Goal: Transaction & Acquisition: Subscribe to service/newsletter

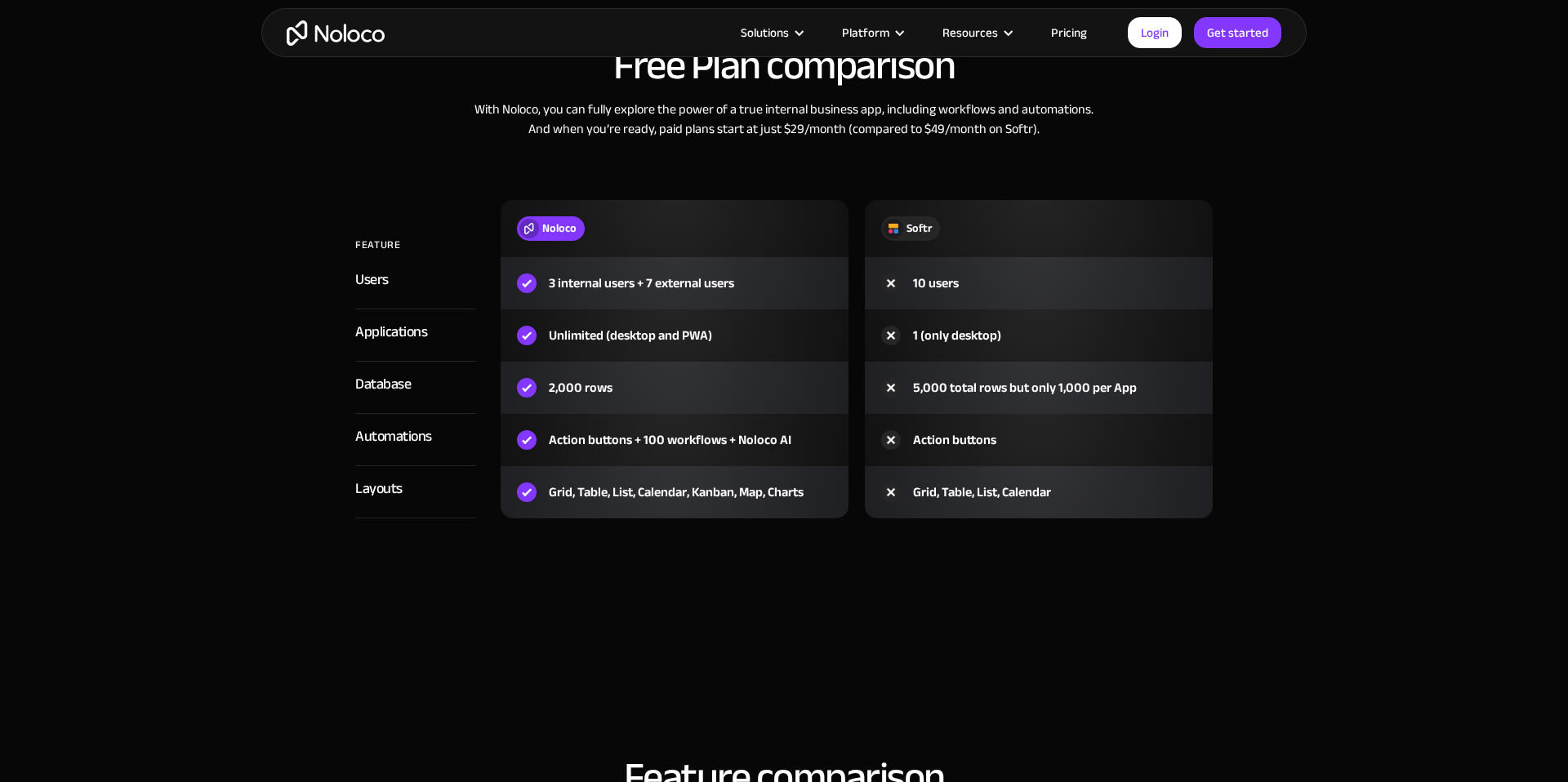
scroll to position [1894, 0]
click at [1073, 31] on link "Pricing" at bounding box center [1069, 33] width 77 height 21
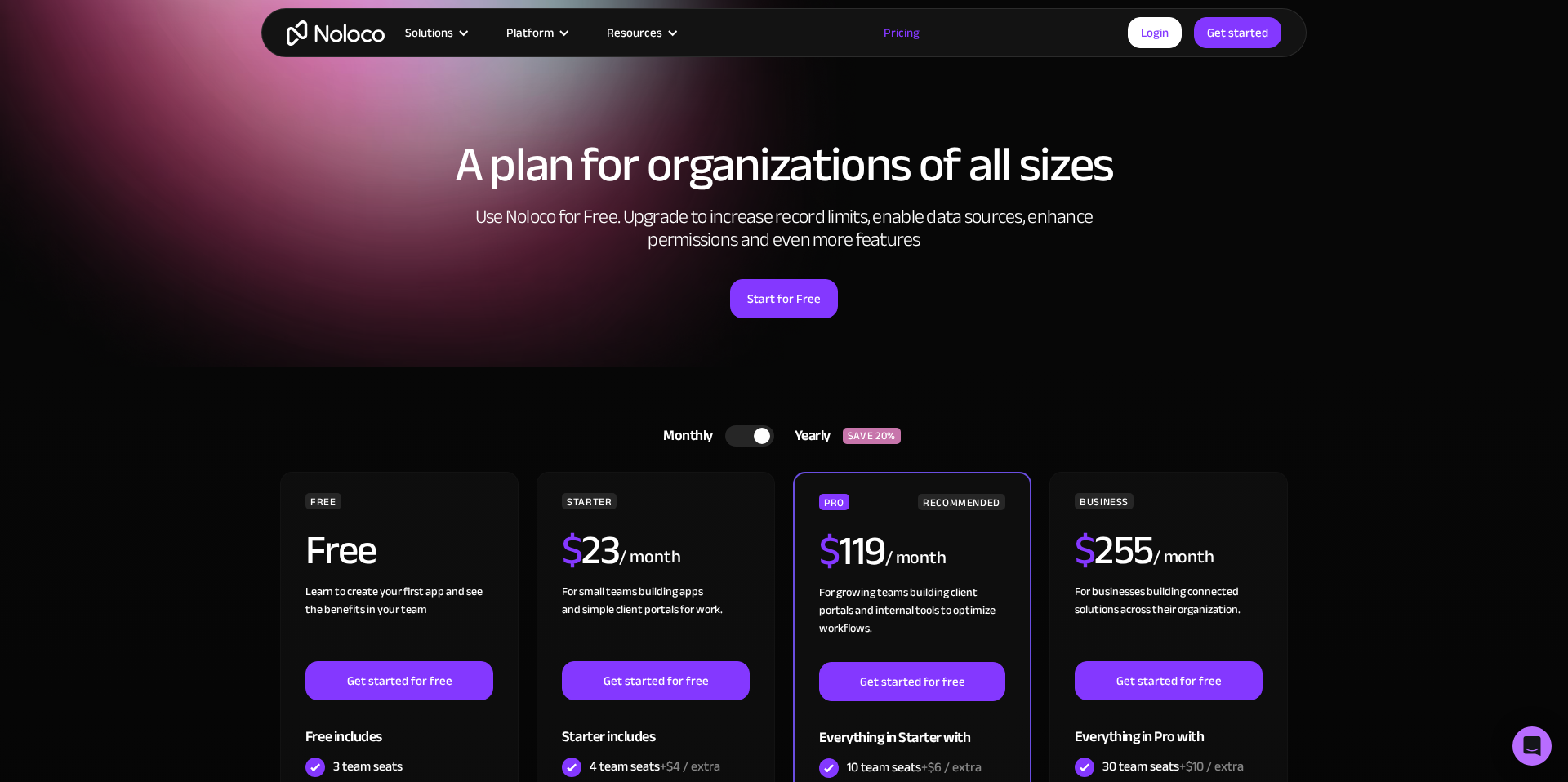
click at [743, 443] on div at bounding box center [750, 436] width 49 height 21
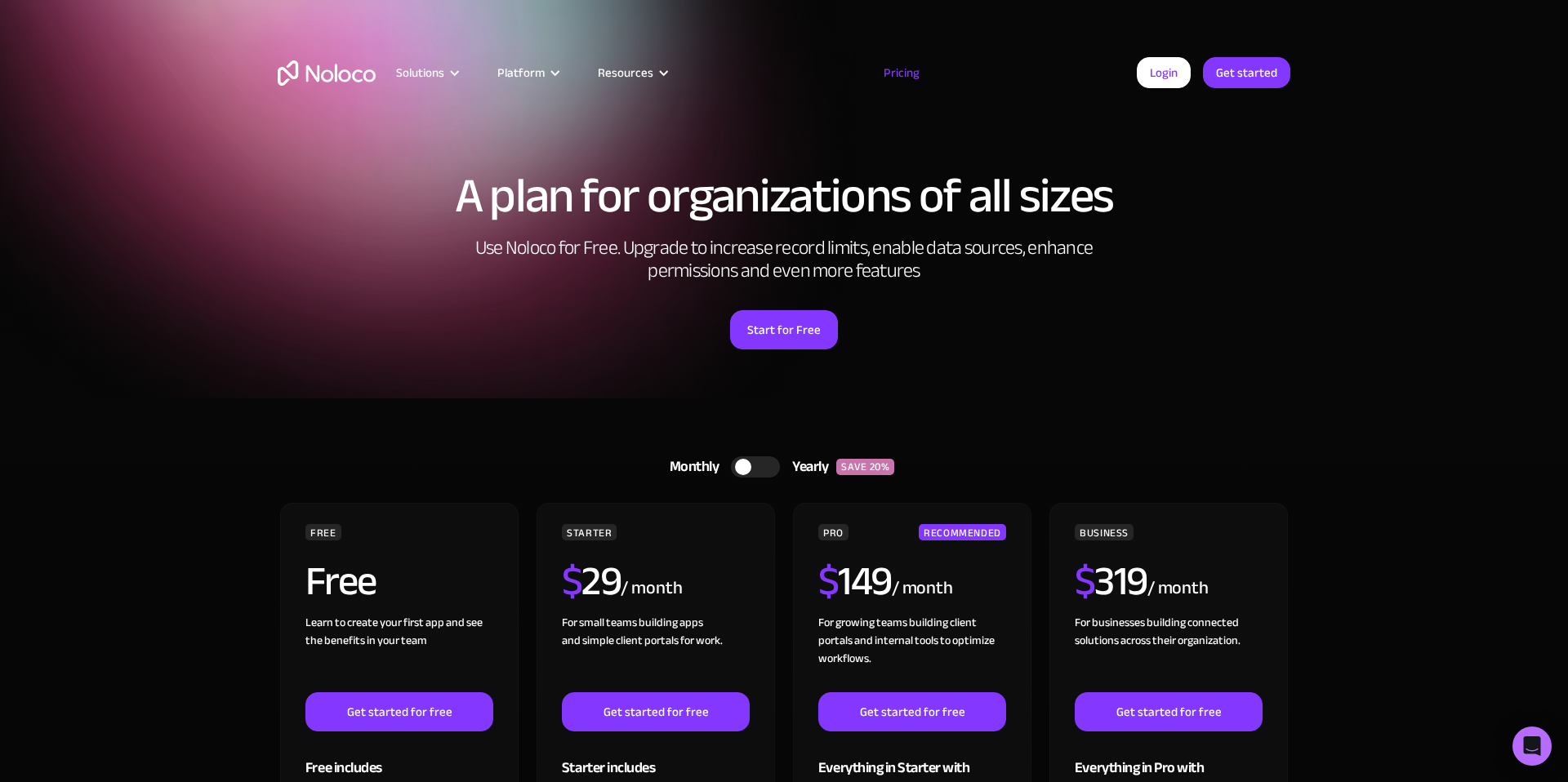
click at [371, 73] on img "home" at bounding box center [326, 73] width 98 height 26
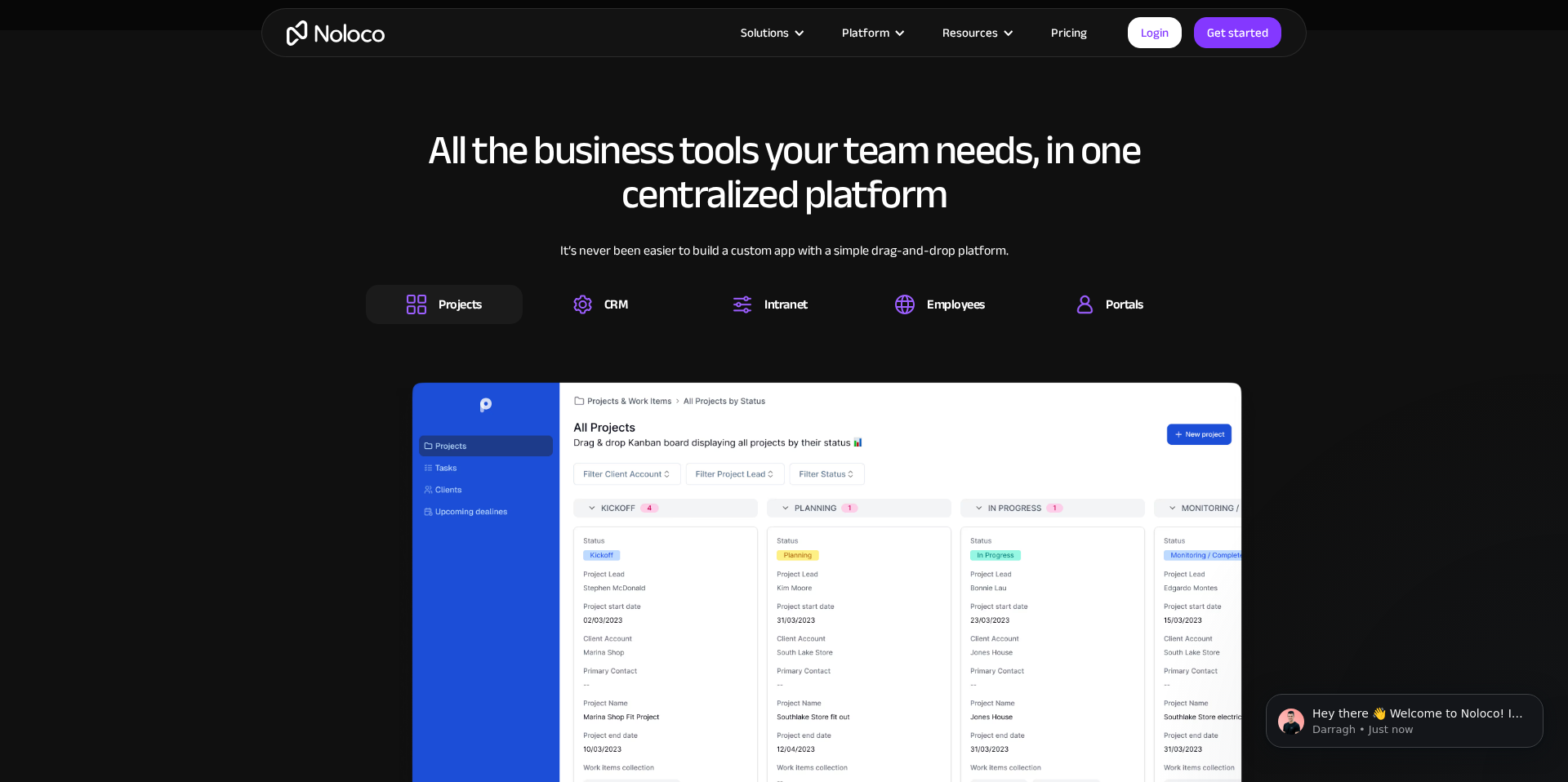
scroll to position [2508, 0]
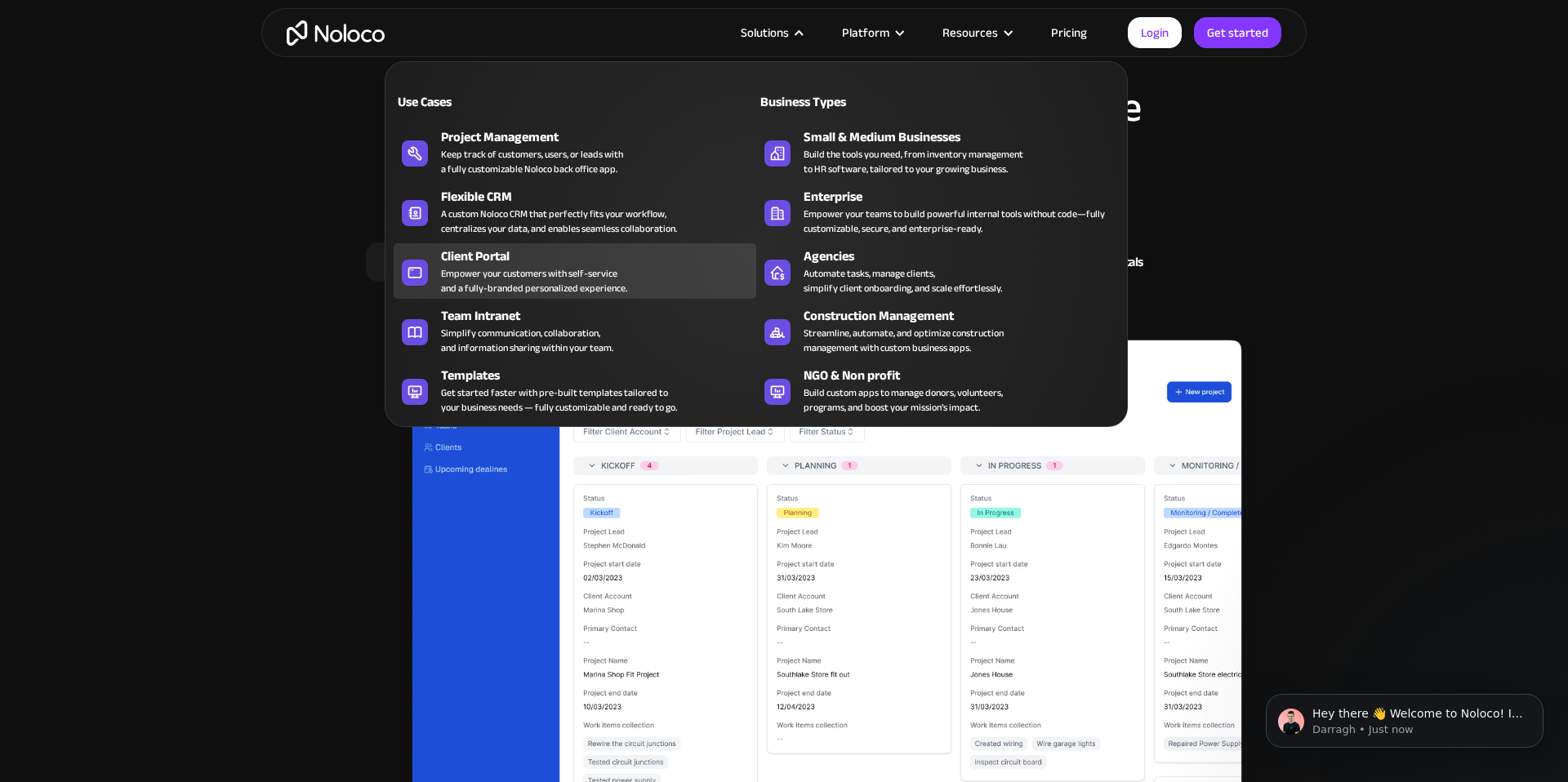
click at [578, 266] on div "Empower your customers with self-service and a fully-branded personalized exper…" at bounding box center [534, 280] width 186 height 29
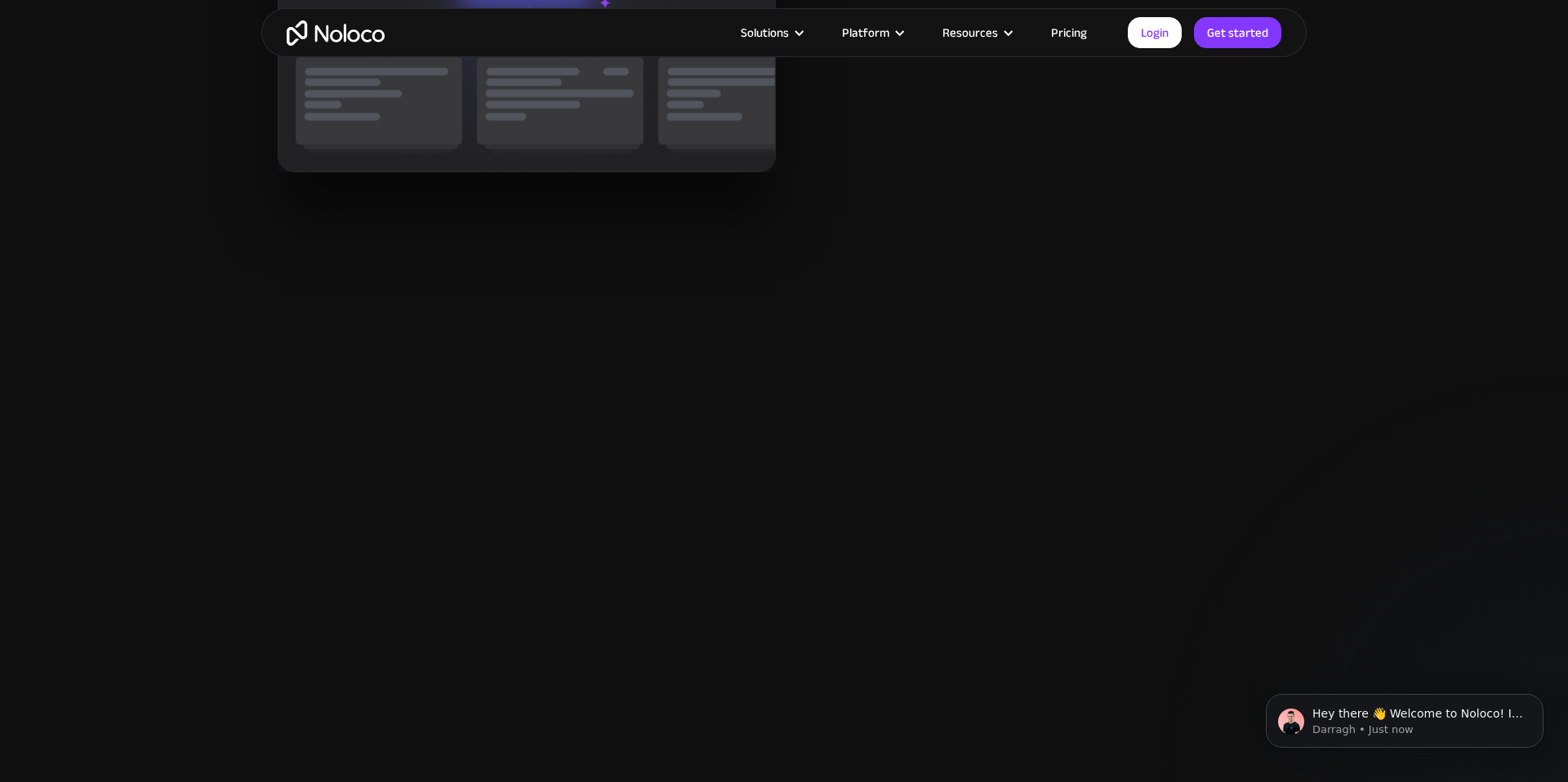
scroll to position [2708, 0]
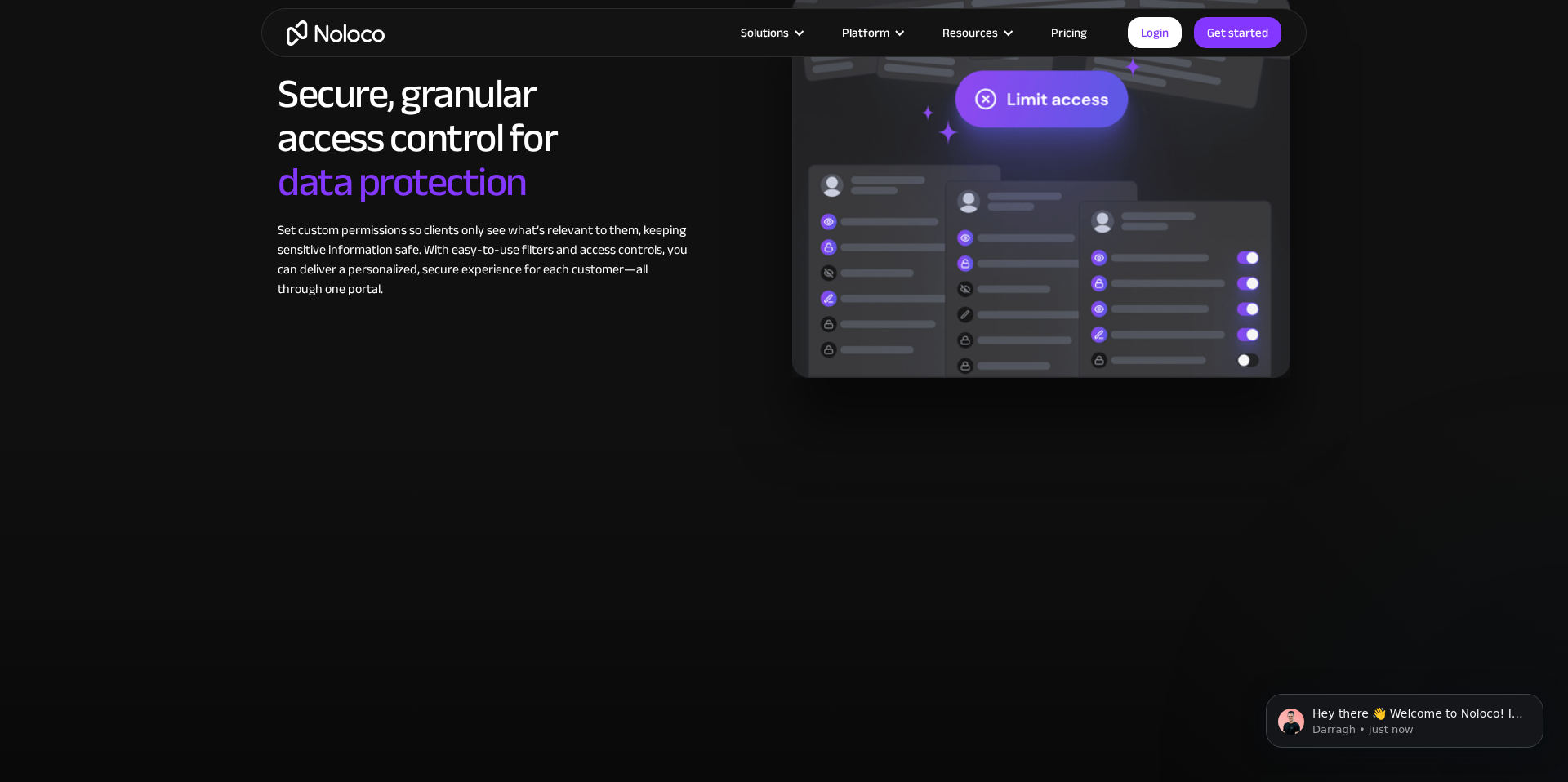
click at [1060, 31] on link "Pricing" at bounding box center [1069, 33] width 77 height 21
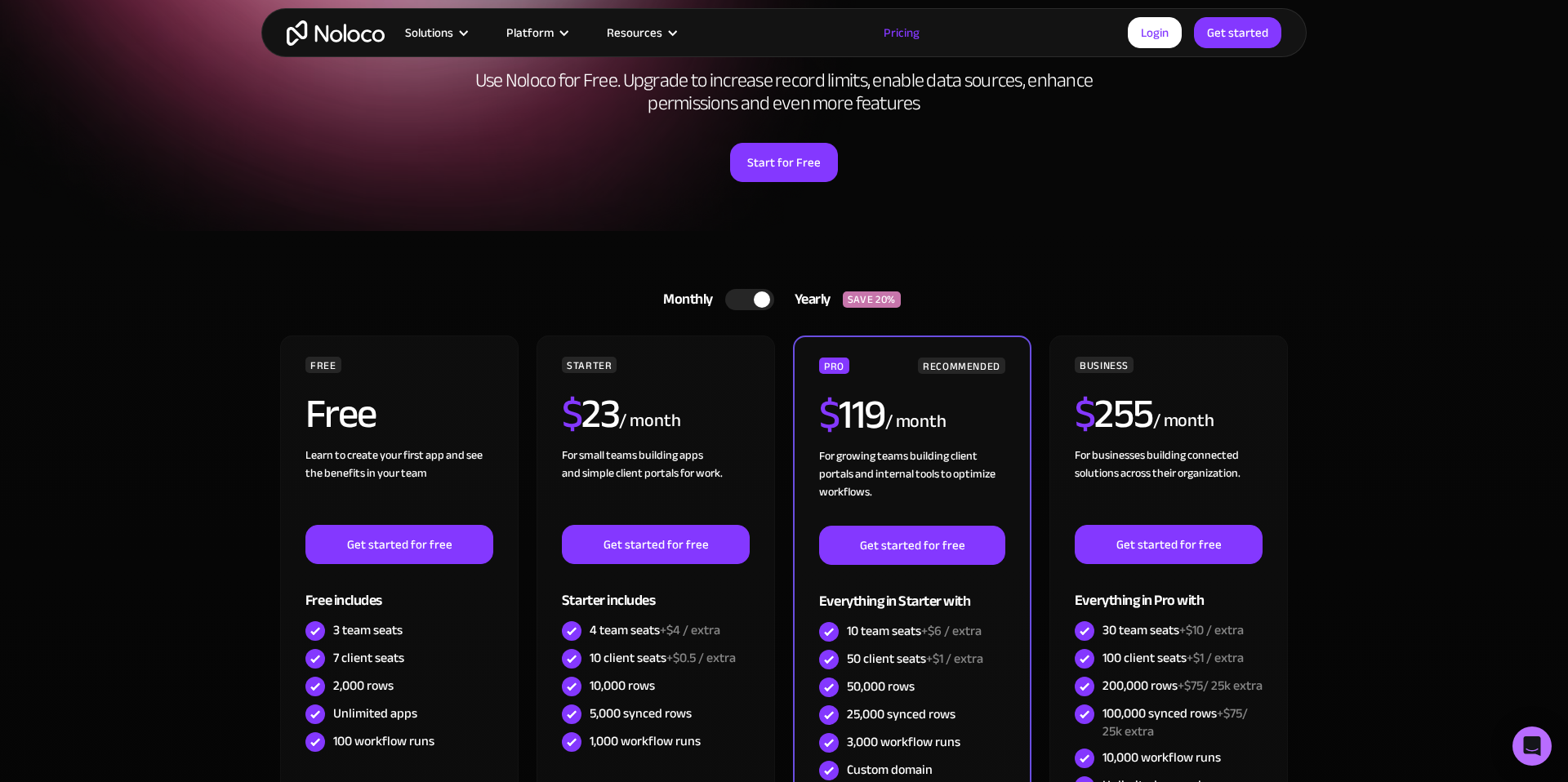
scroll to position [169, 0]
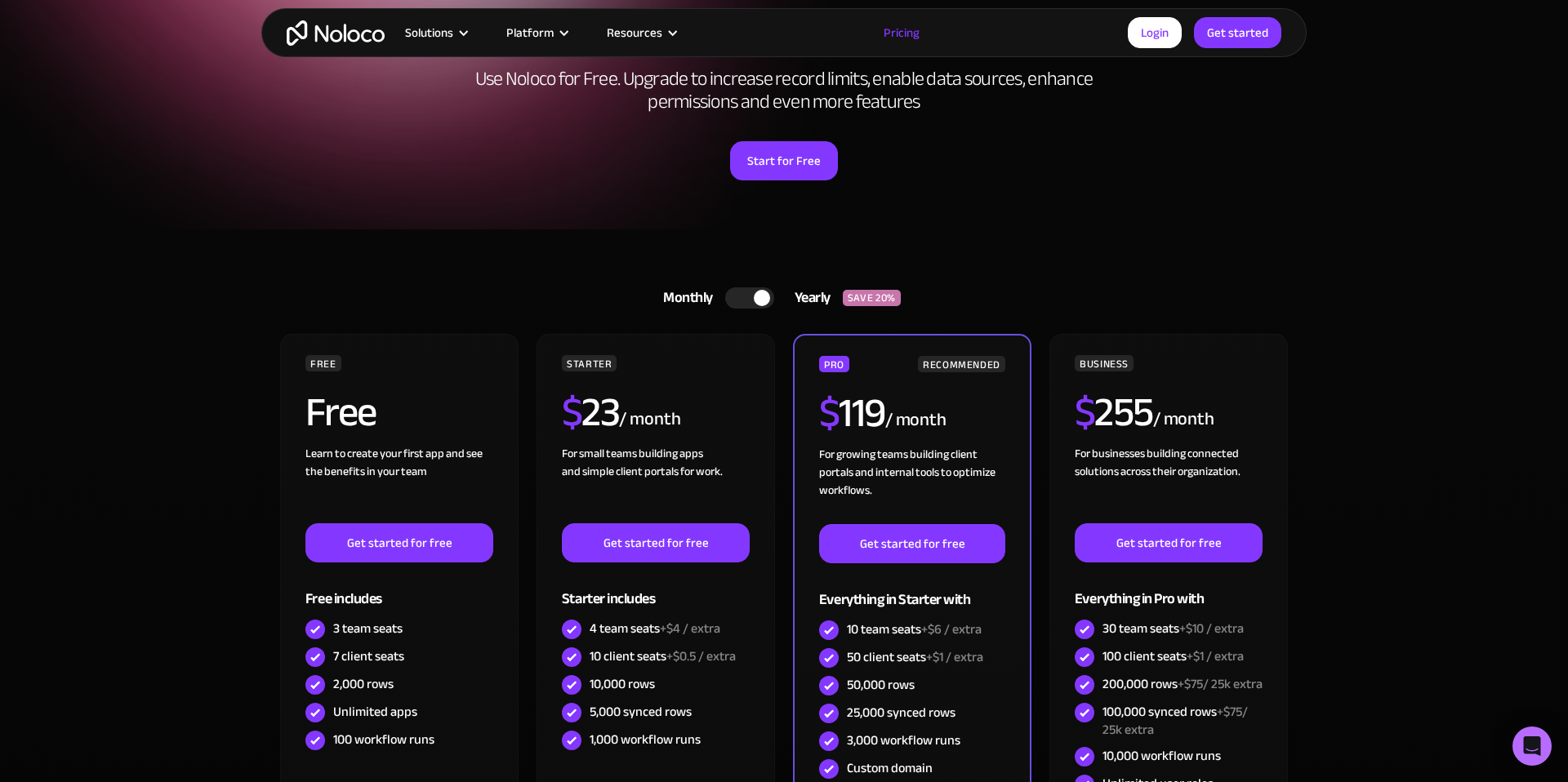
click at [359, 36] on img "home" at bounding box center [335, 33] width 98 height 26
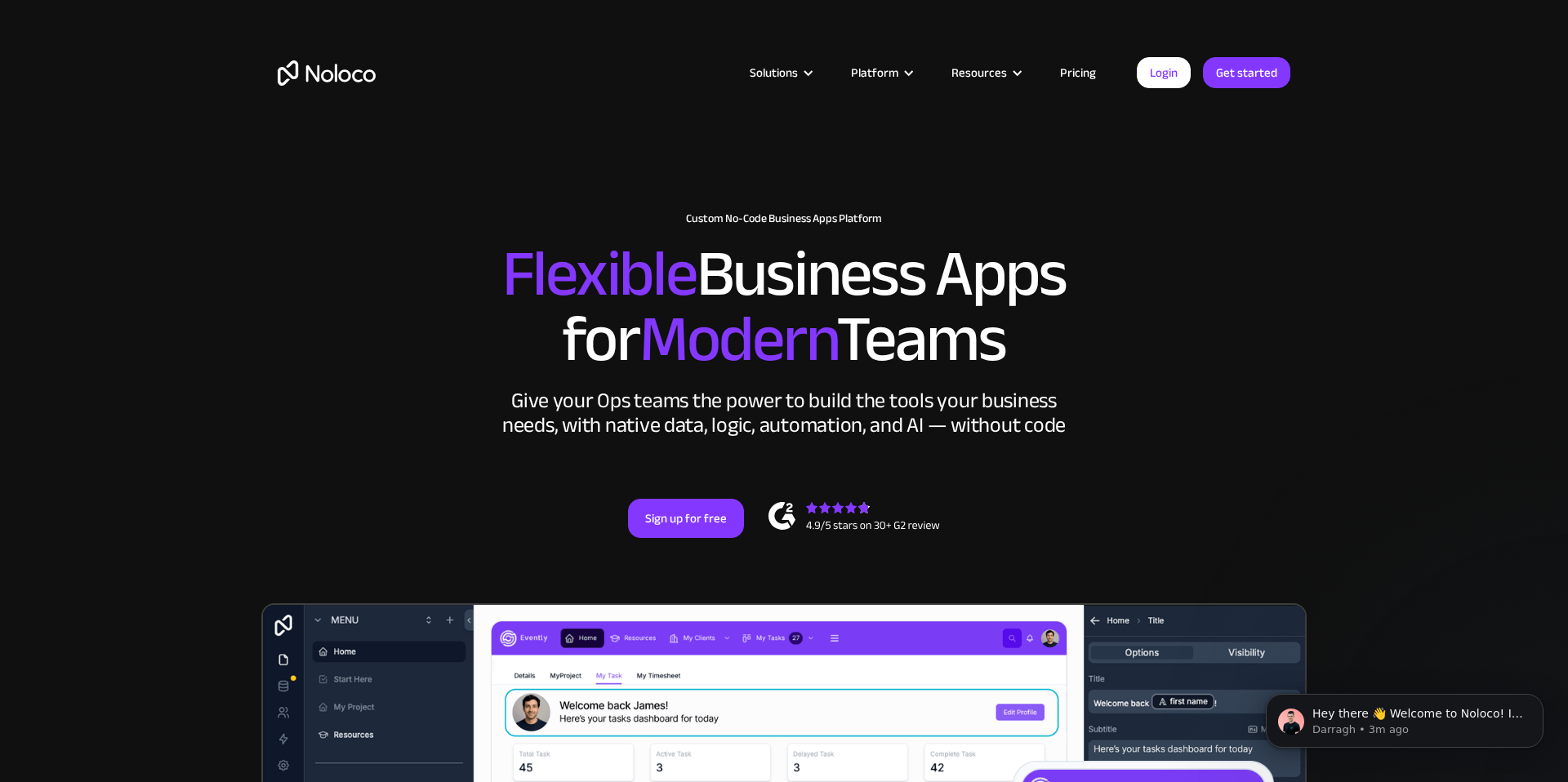
click at [1087, 77] on link "Pricing" at bounding box center [1077, 72] width 77 height 21
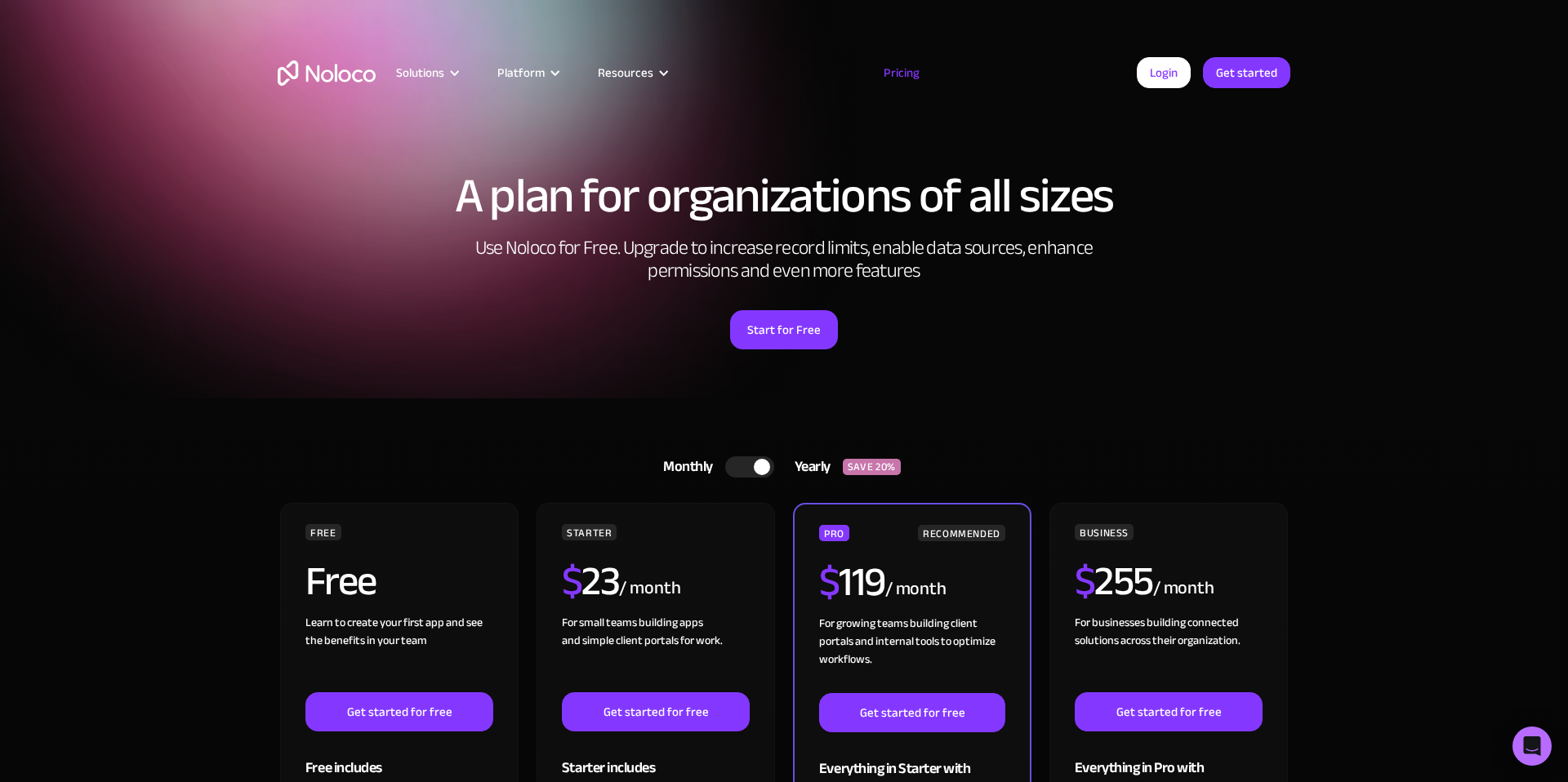
click at [755, 462] on div at bounding box center [762, 467] width 17 height 17
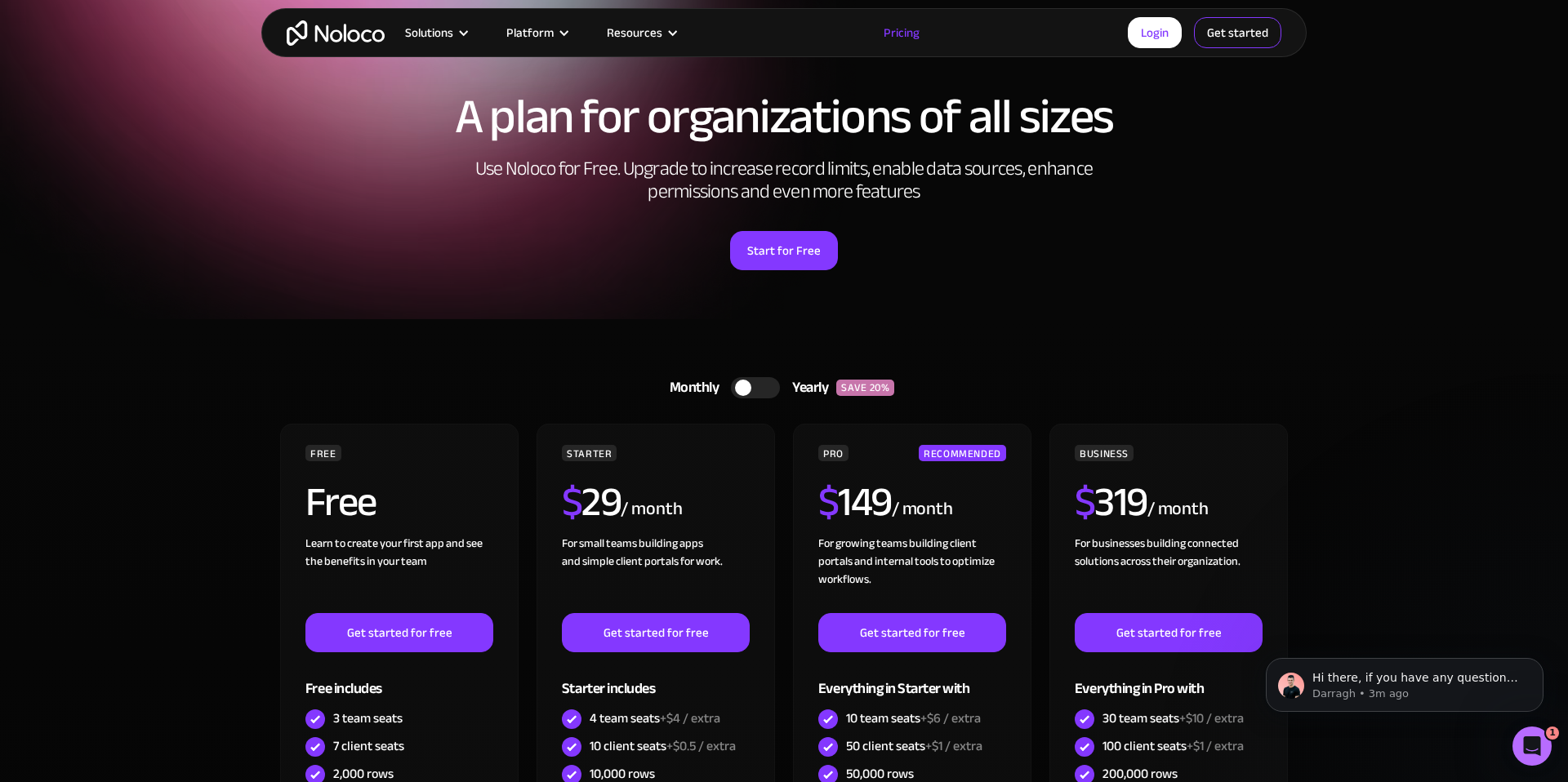
click at [1224, 36] on link "Get started" at bounding box center [1237, 32] width 87 height 31
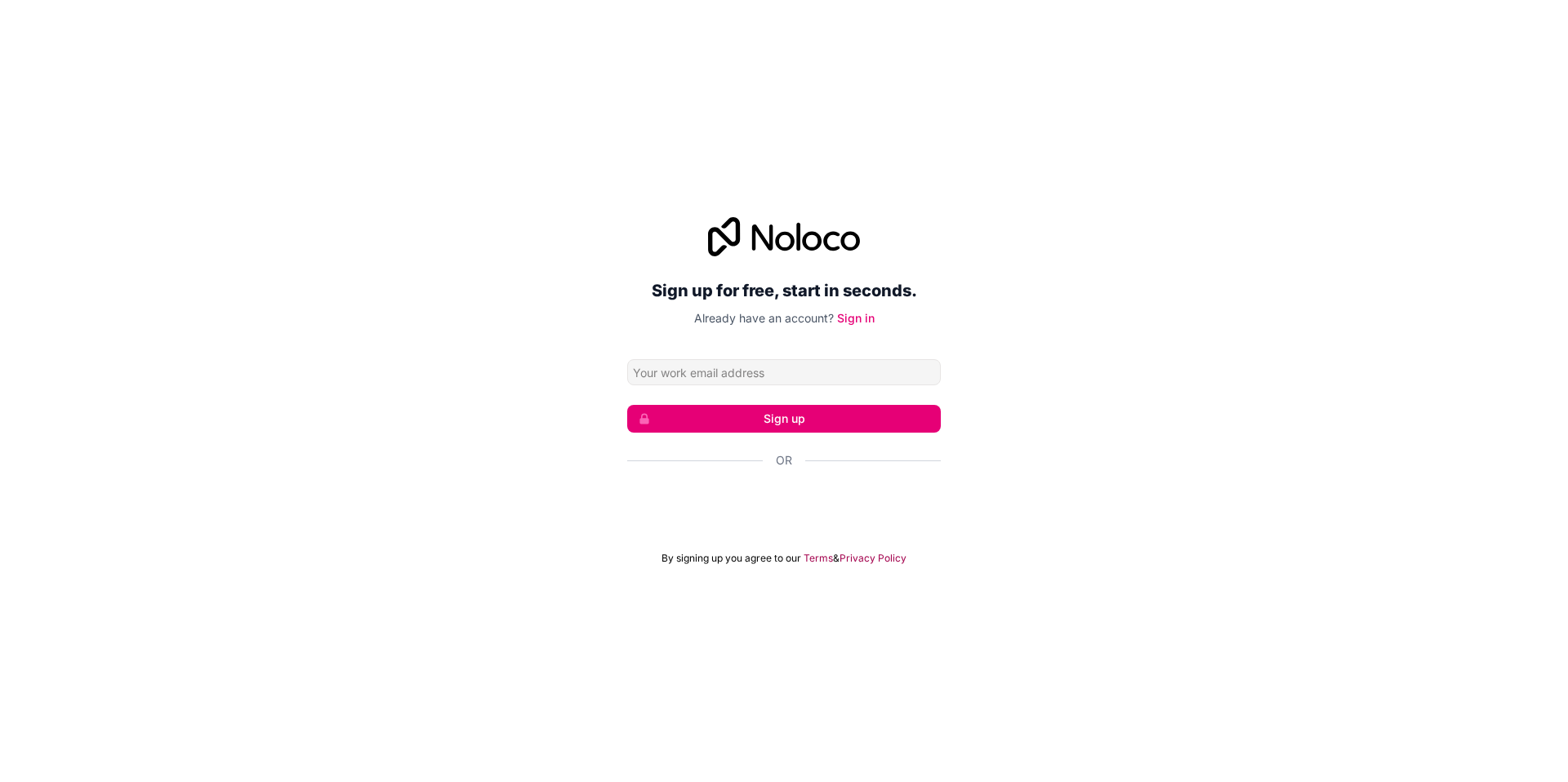
click at [757, 304] on h2 "Sign up for free, start in seconds." at bounding box center [784, 290] width 314 height 29
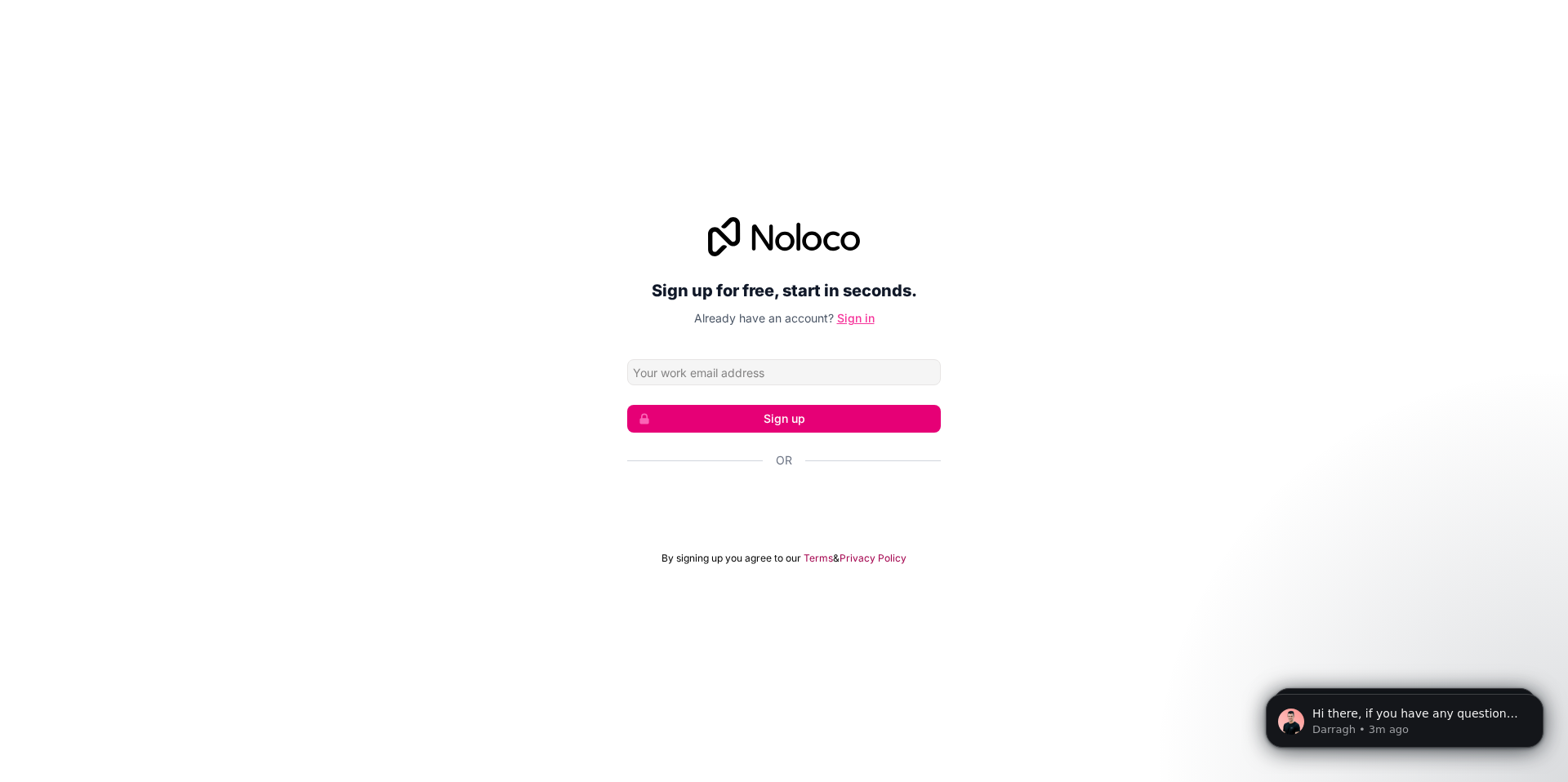
click at [853, 322] on link "Sign in" at bounding box center [855, 318] width 38 height 14
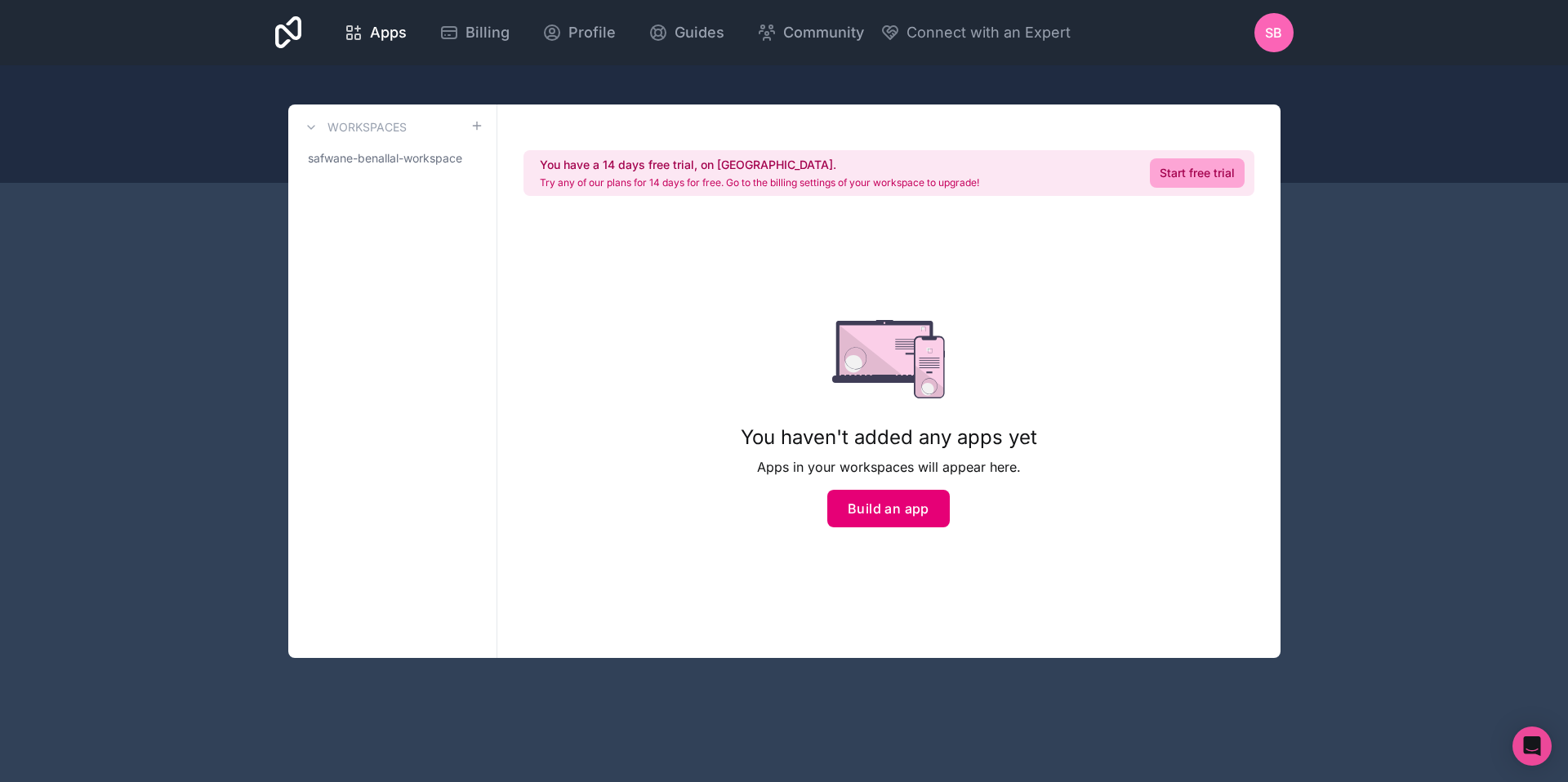
click at [906, 509] on button "Build an app" at bounding box center [888, 508] width 122 height 38
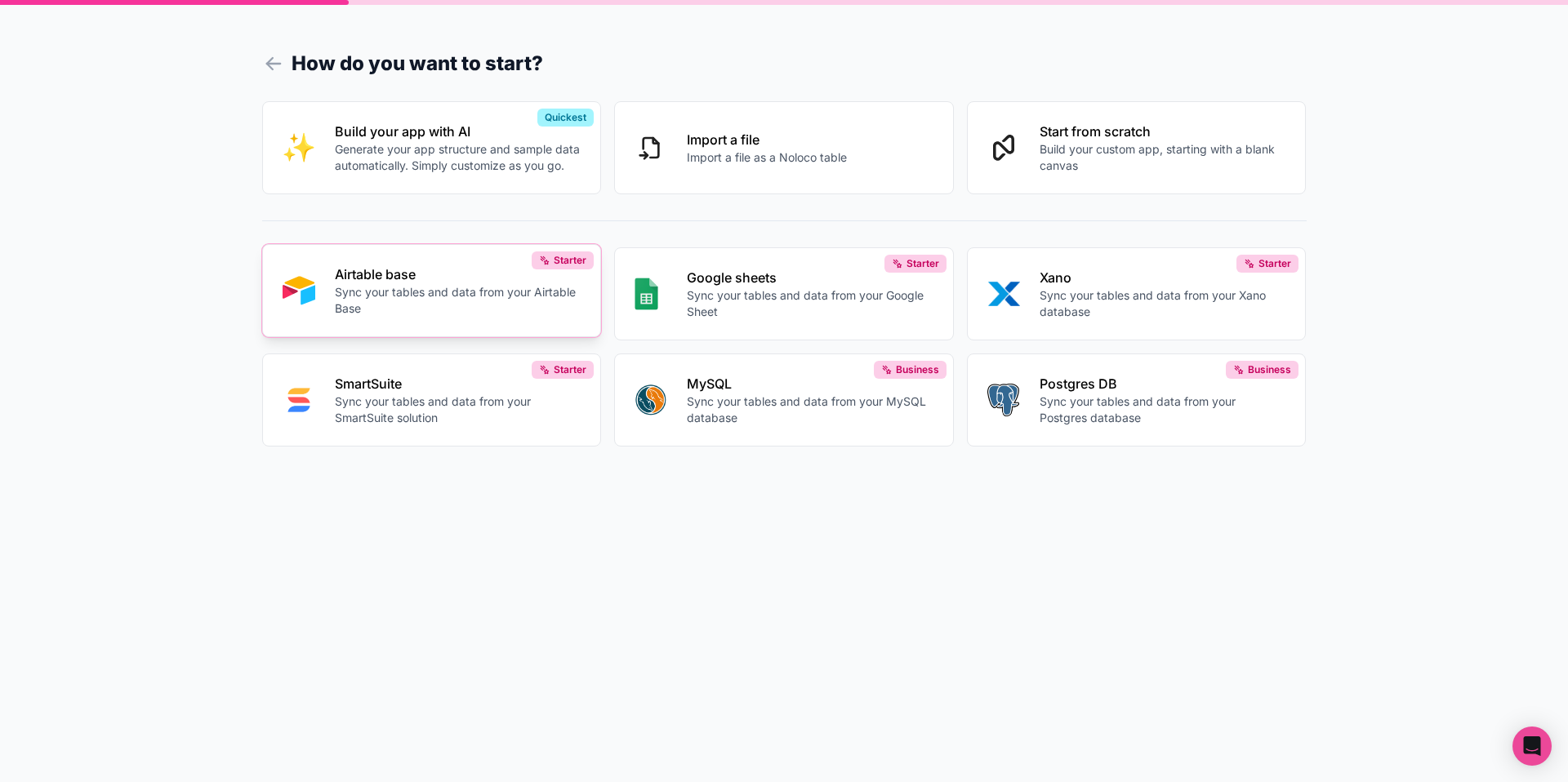
click at [462, 303] on p "Sync your tables and data from your Airtable Base" at bounding box center [458, 300] width 247 height 33
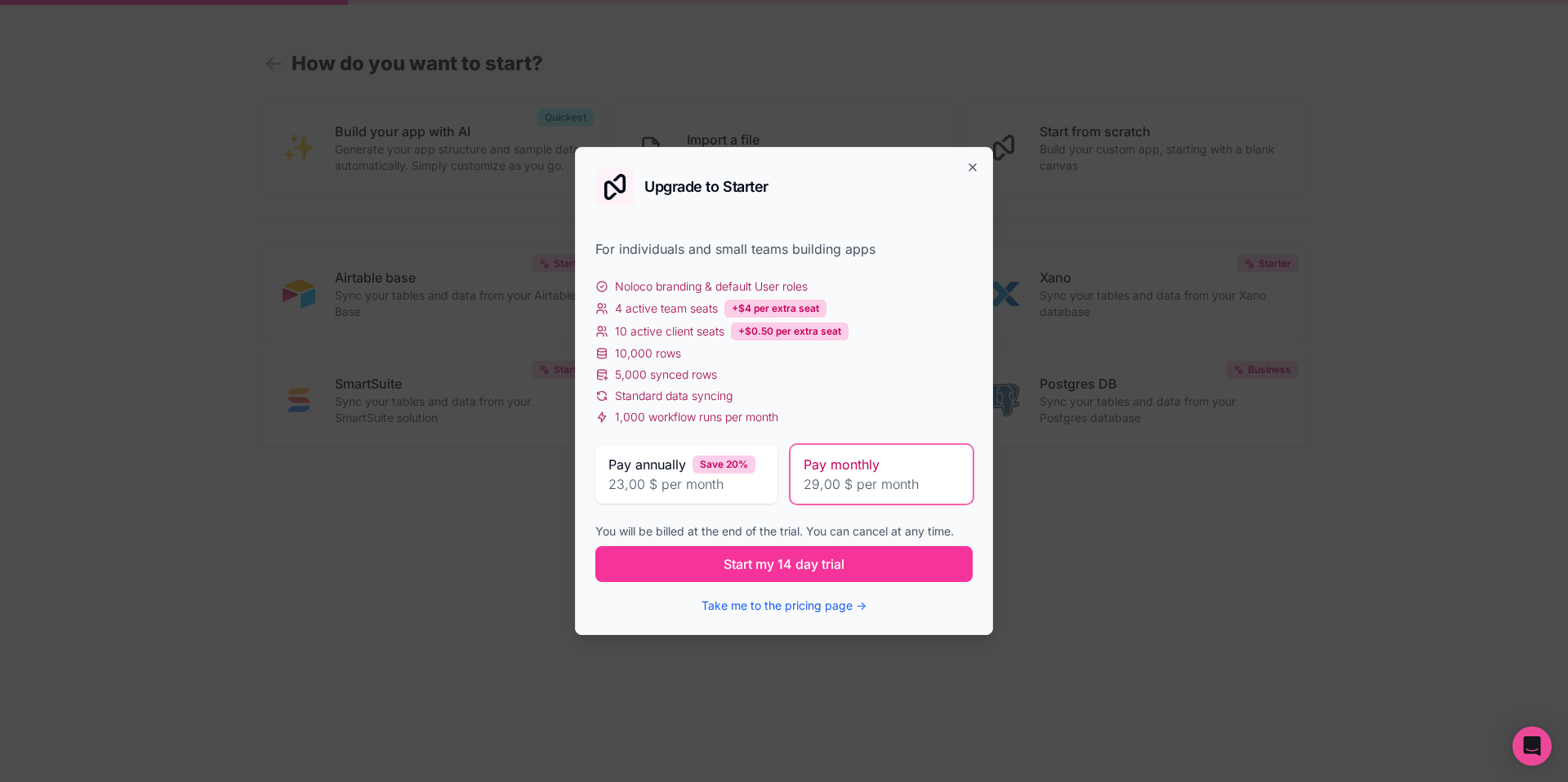
click at [975, 158] on div "Upgrade to Starter For individuals and small teams building apps Noloco brandin…" at bounding box center [784, 391] width 418 height 488
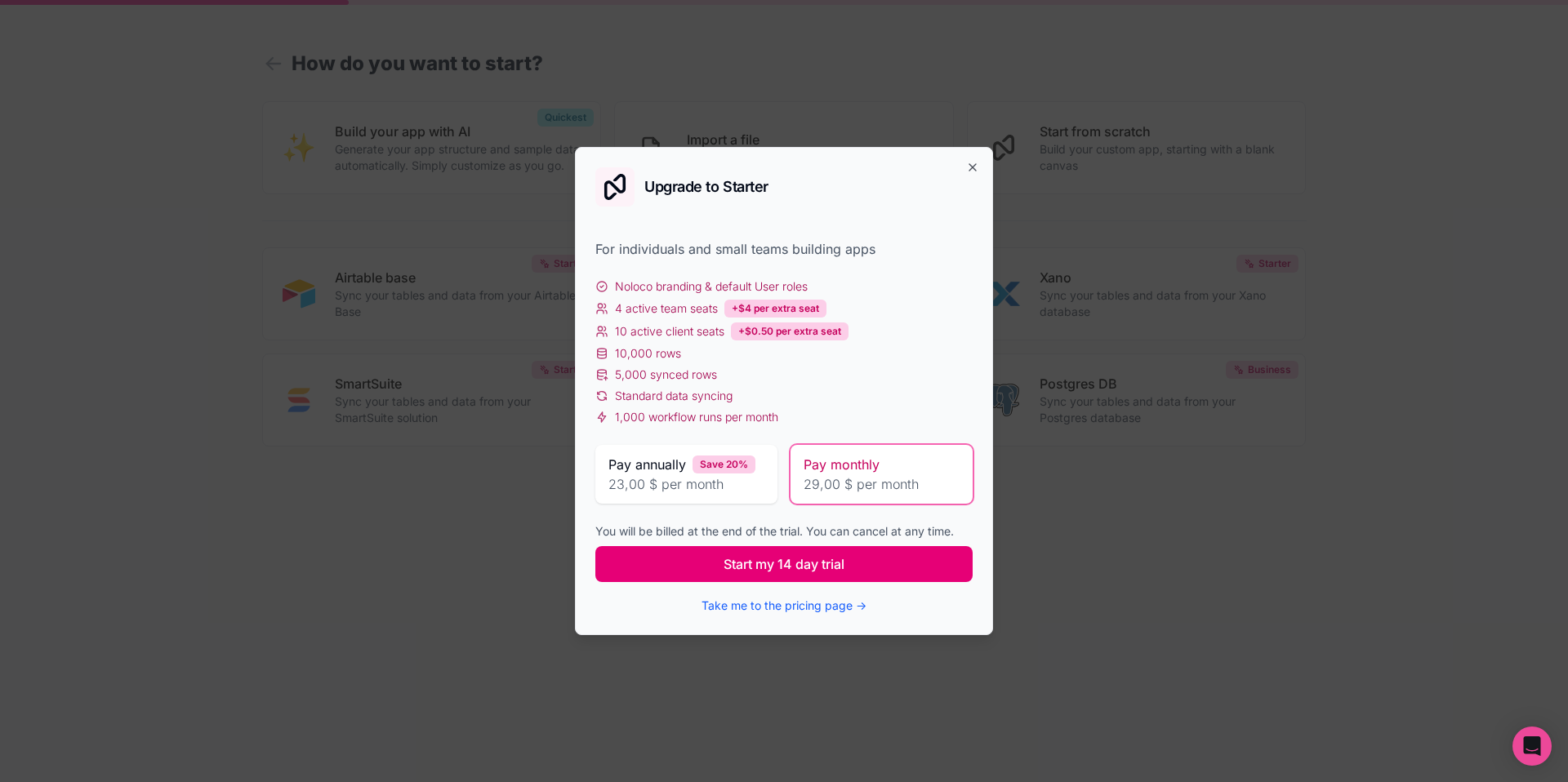
click at [837, 570] on span "Start my 14 day trial" at bounding box center [783, 564] width 121 height 19
